Goal: Task Accomplishment & Management: Use online tool/utility

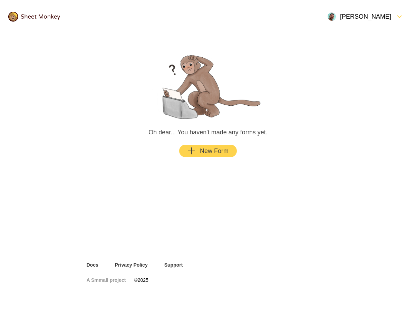
click at [263, 114] on img at bounding box center [208, 85] width 124 height 70
click at [218, 154] on div "New Form" at bounding box center [208, 151] width 41 height 8
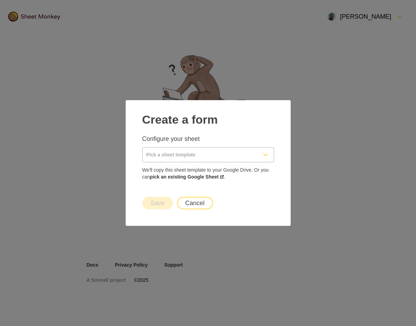
click at [185, 154] on input "Pick a sheet template" at bounding box center [200, 155] width 115 height 15
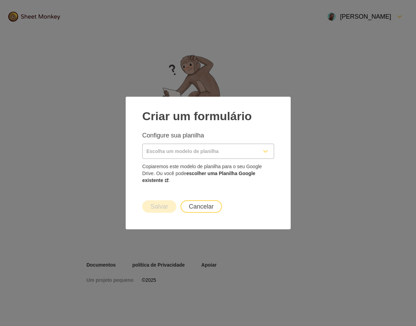
click at [257, 152] on input "Escolha um modelo de planilha" at bounding box center [200, 151] width 115 height 15
click at [248, 117] on font "Criar um formulário" at bounding box center [197, 116] width 110 height 13
click at [210, 175] on font "escolher uma Planilha Google existente" at bounding box center [198, 177] width 113 height 12
click at [212, 151] on input "Escolha um modelo de planilha" at bounding box center [200, 151] width 115 height 15
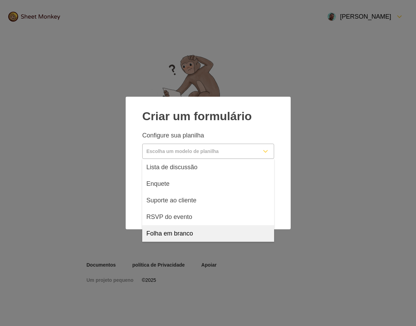
click at [172, 233] on font "Folha em branco" at bounding box center [170, 233] width 47 height 7
type input "Blank Sheet"
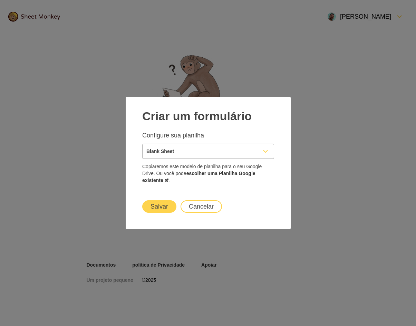
click at [161, 207] on font "Salvar" at bounding box center [160, 206] width 18 height 7
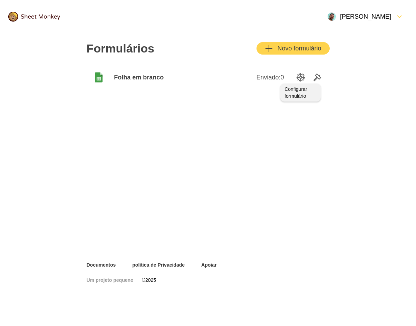
click at [301, 79] on icon "Opções de configuração" at bounding box center [301, 77] width 8 height 8
